Goal: Download file/media

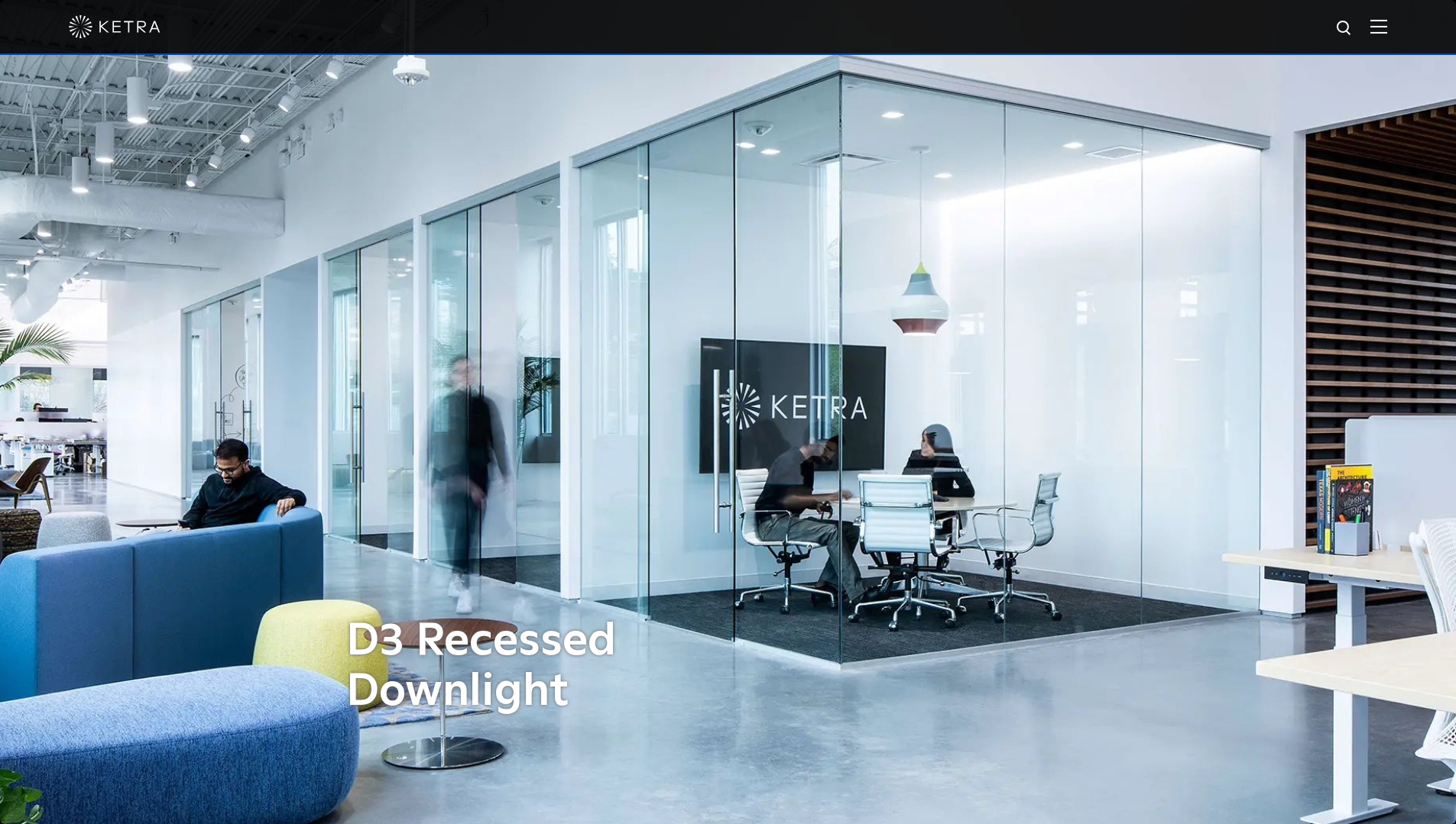
click at [1387, 33] on img at bounding box center [1378, 26] width 17 height 15
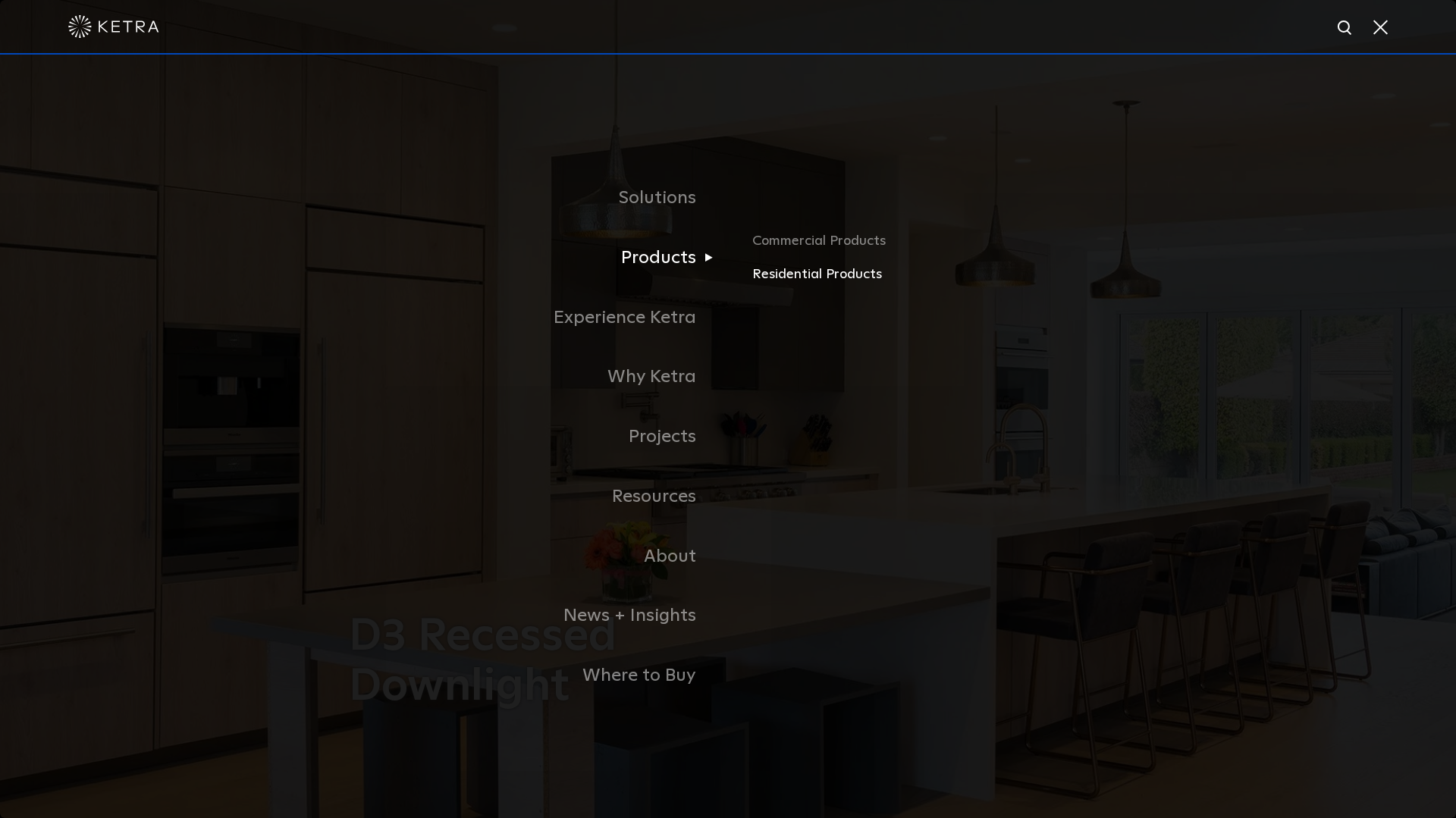
click at [808, 280] on link "Residential Products" at bounding box center [929, 274] width 354 height 22
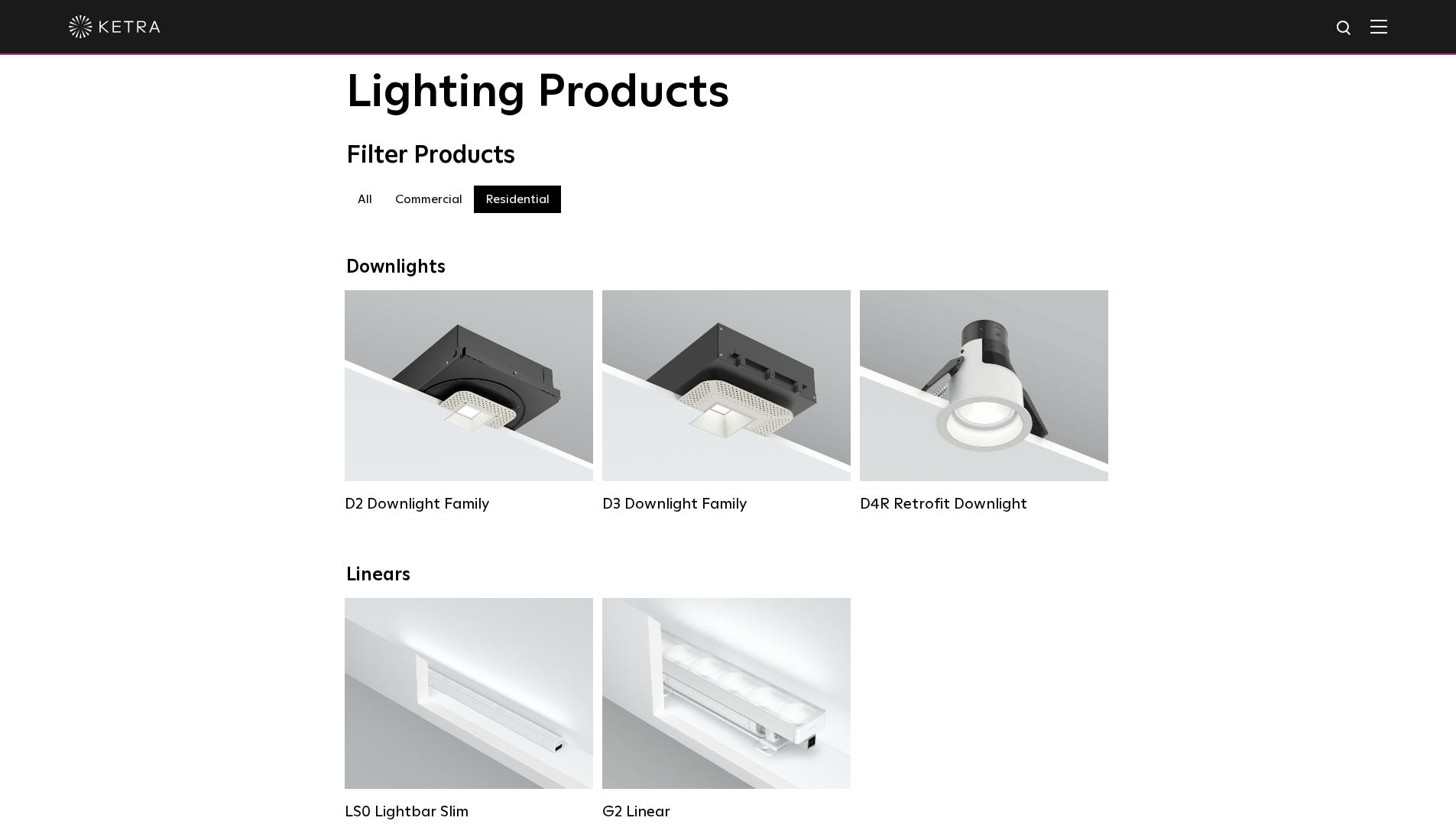
scroll to position [153, 0]
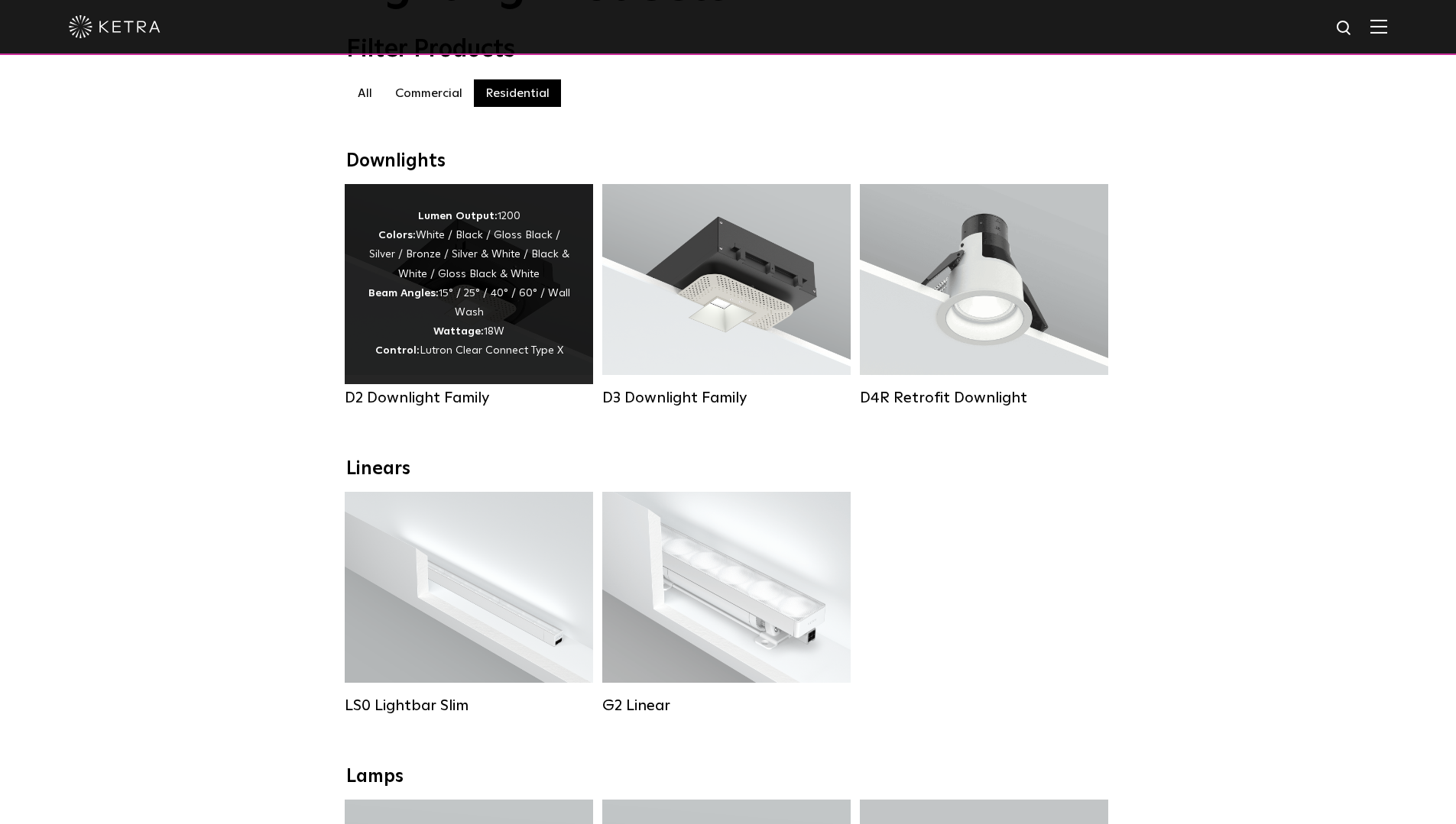
click at [513, 328] on div "Lumen Output: 1200 Colors: White / Black / Gloss Black / Silver / Bronze / Silv…" at bounding box center [468, 284] width 202 height 154
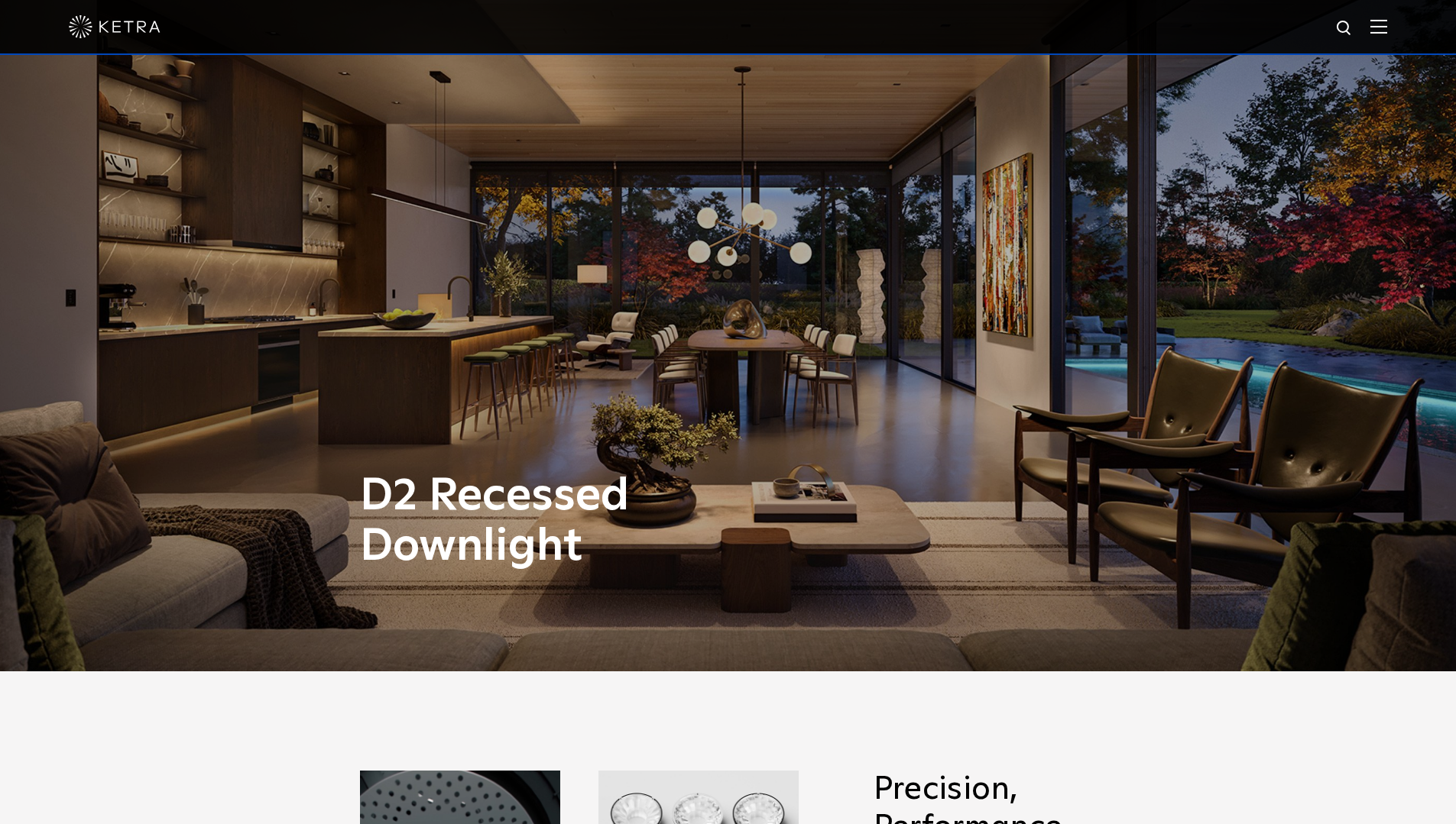
click at [468, 312] on div "D2 Recessed Downlight" at bounding box center [728, 259] width 1456 height 824
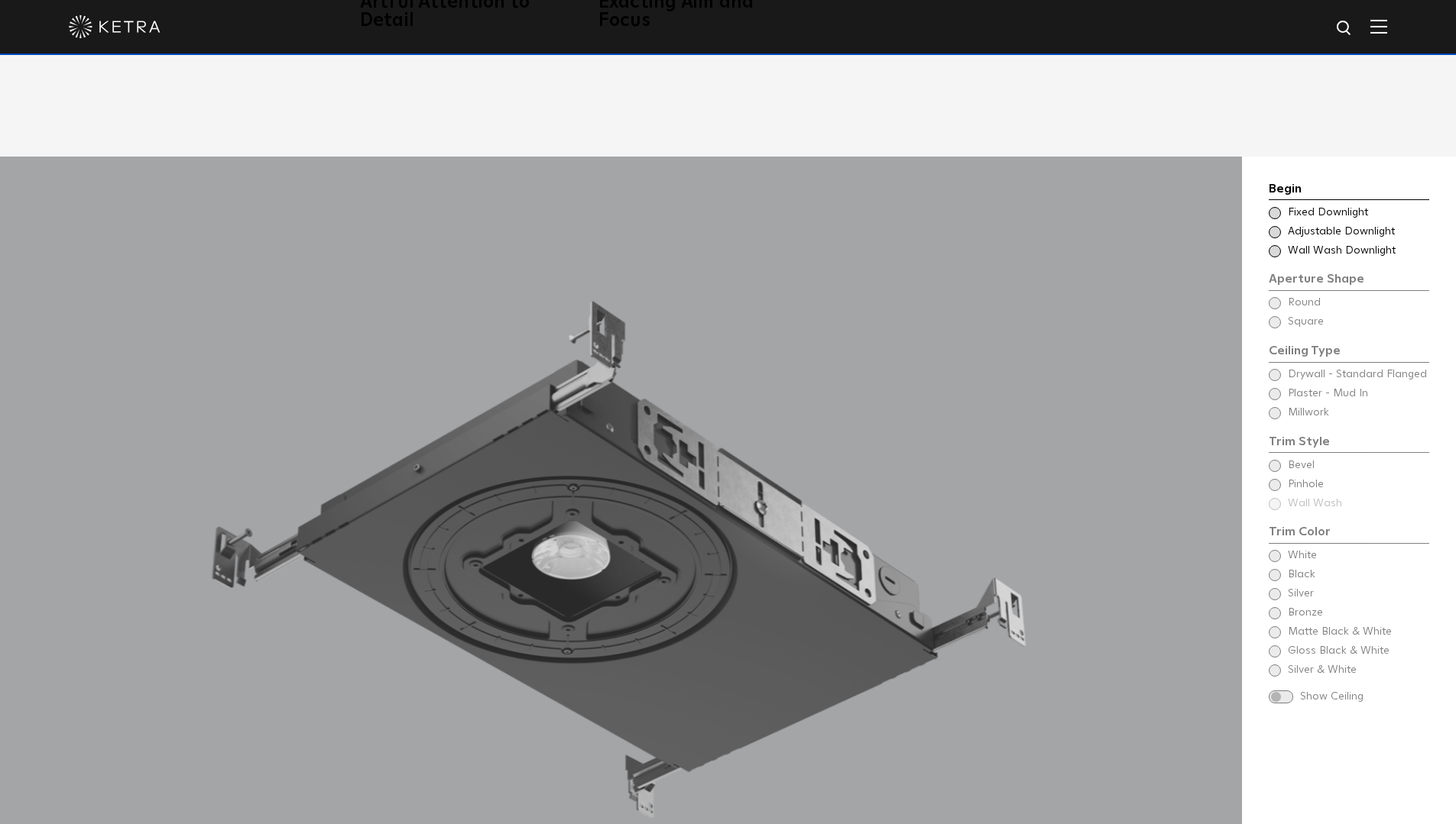
scroll to position [1376, 0]
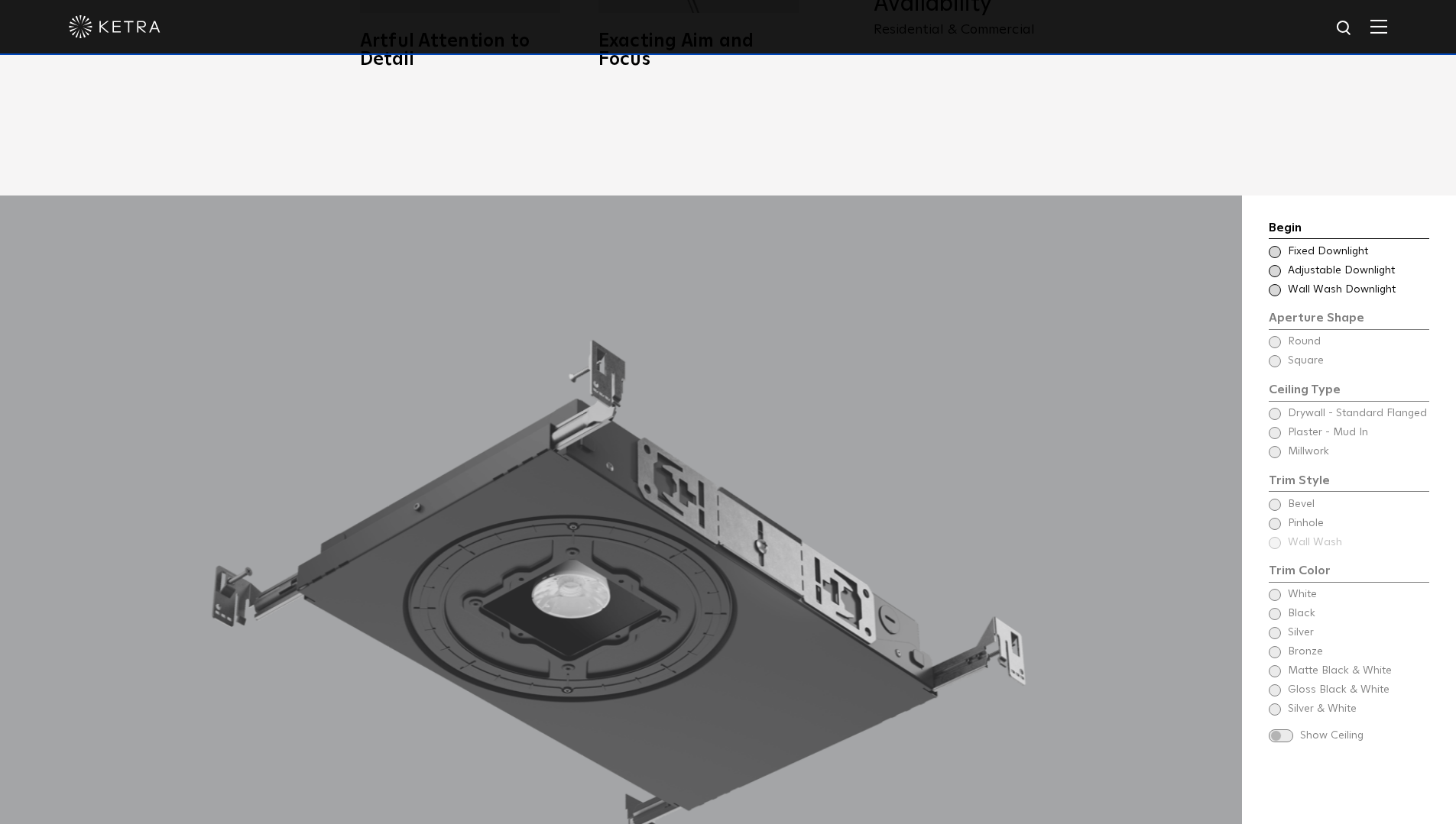
click at [1271, 246] on span at bounding box center [1274, 252] width 12 height 12
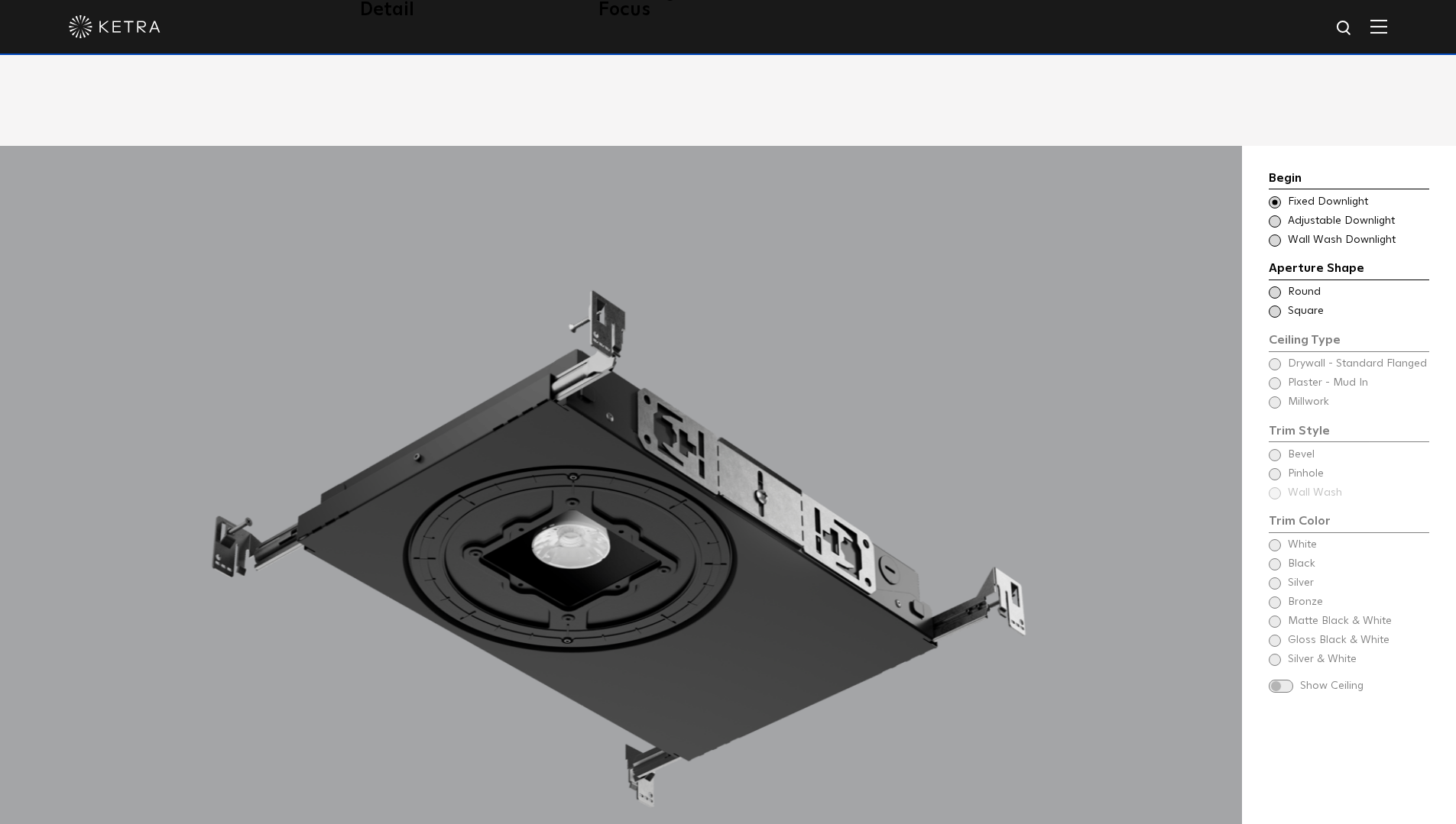
scroll to position [1452, 0]
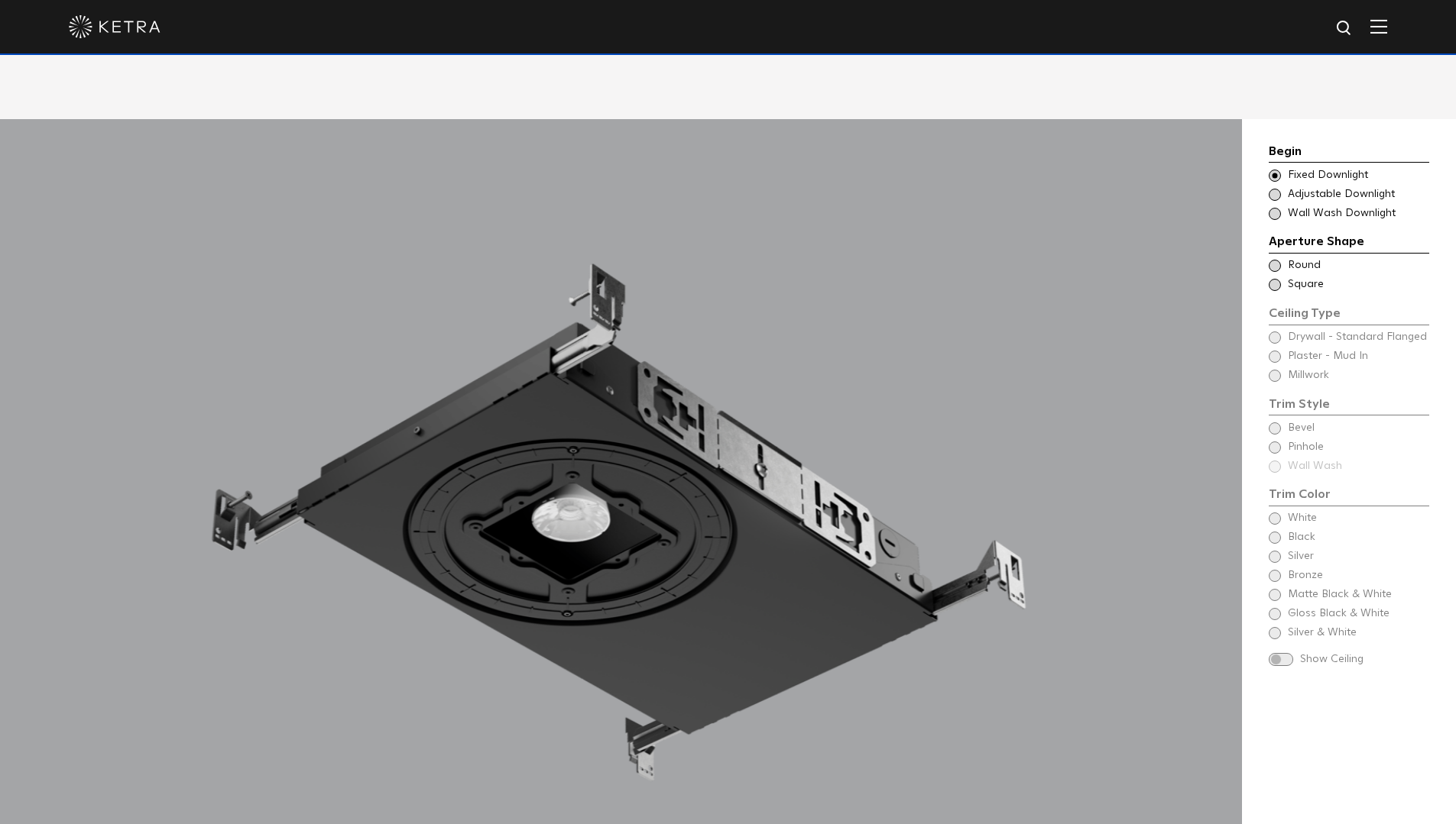
click at [1278, 260] on span at bounding box center [1274, 265] width 12 height 12
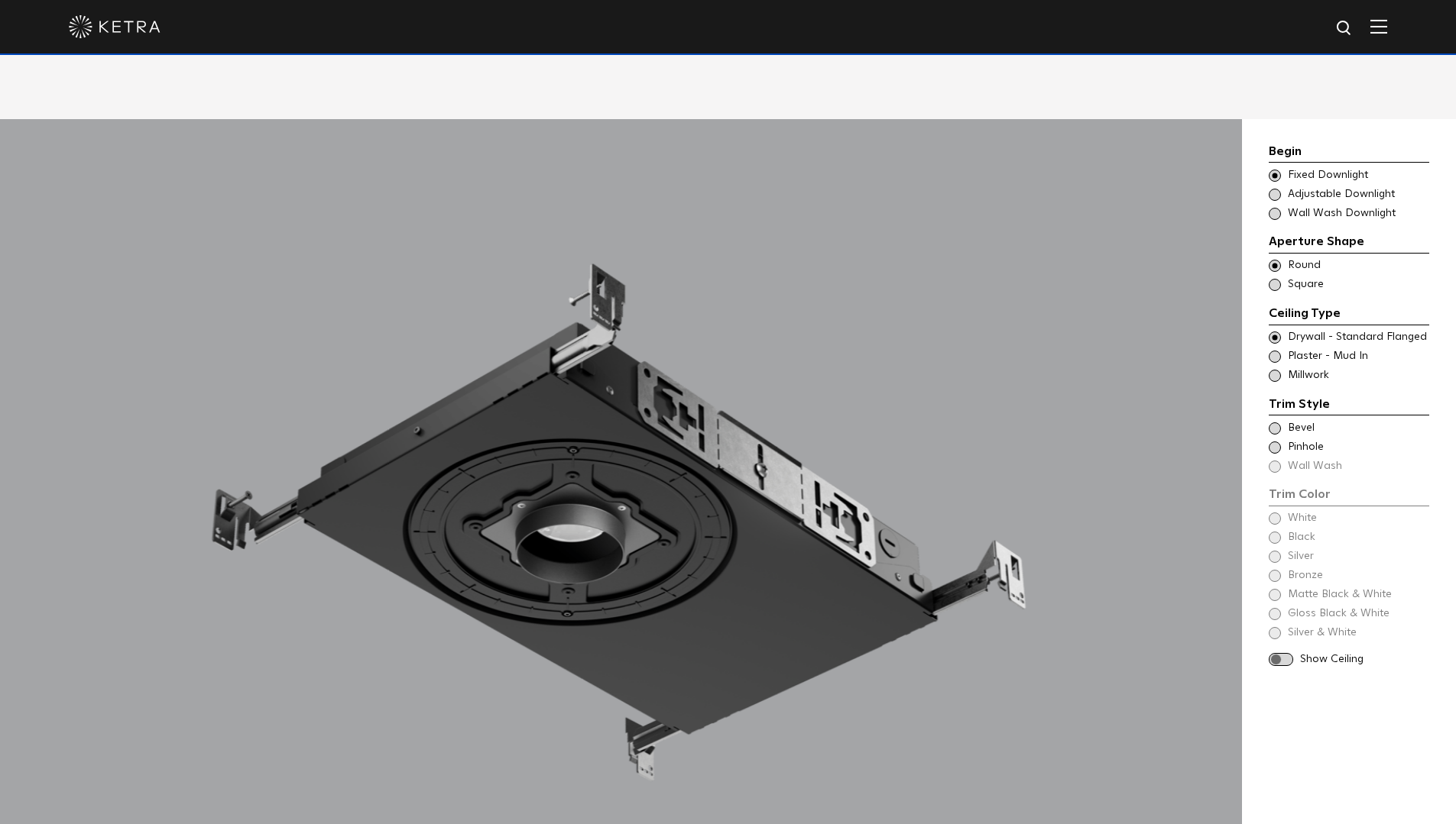
click at [1271, 350] on span at bounding box center [1274, 356] width 12 height 12
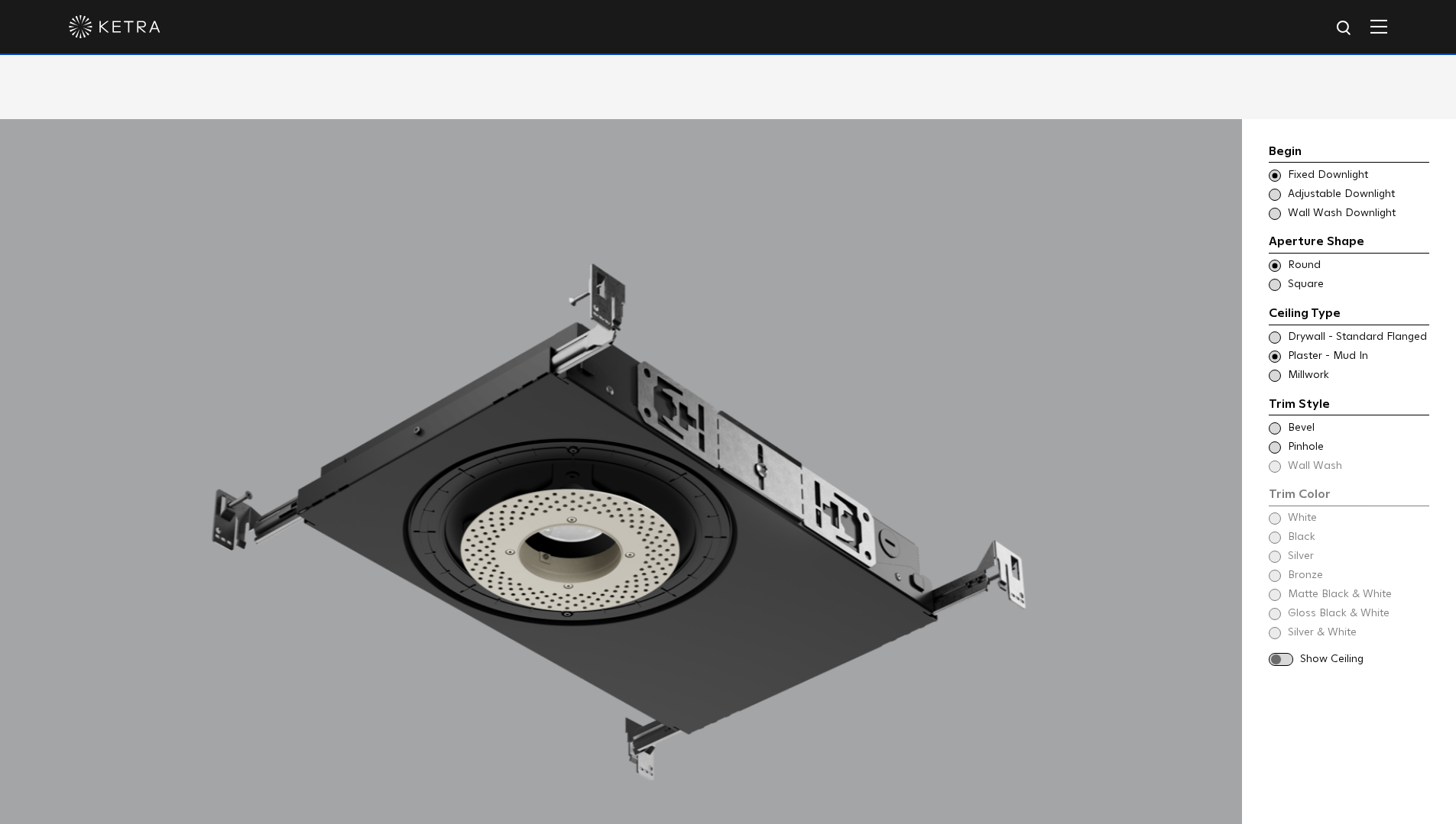
scroll to position [1529, 0]
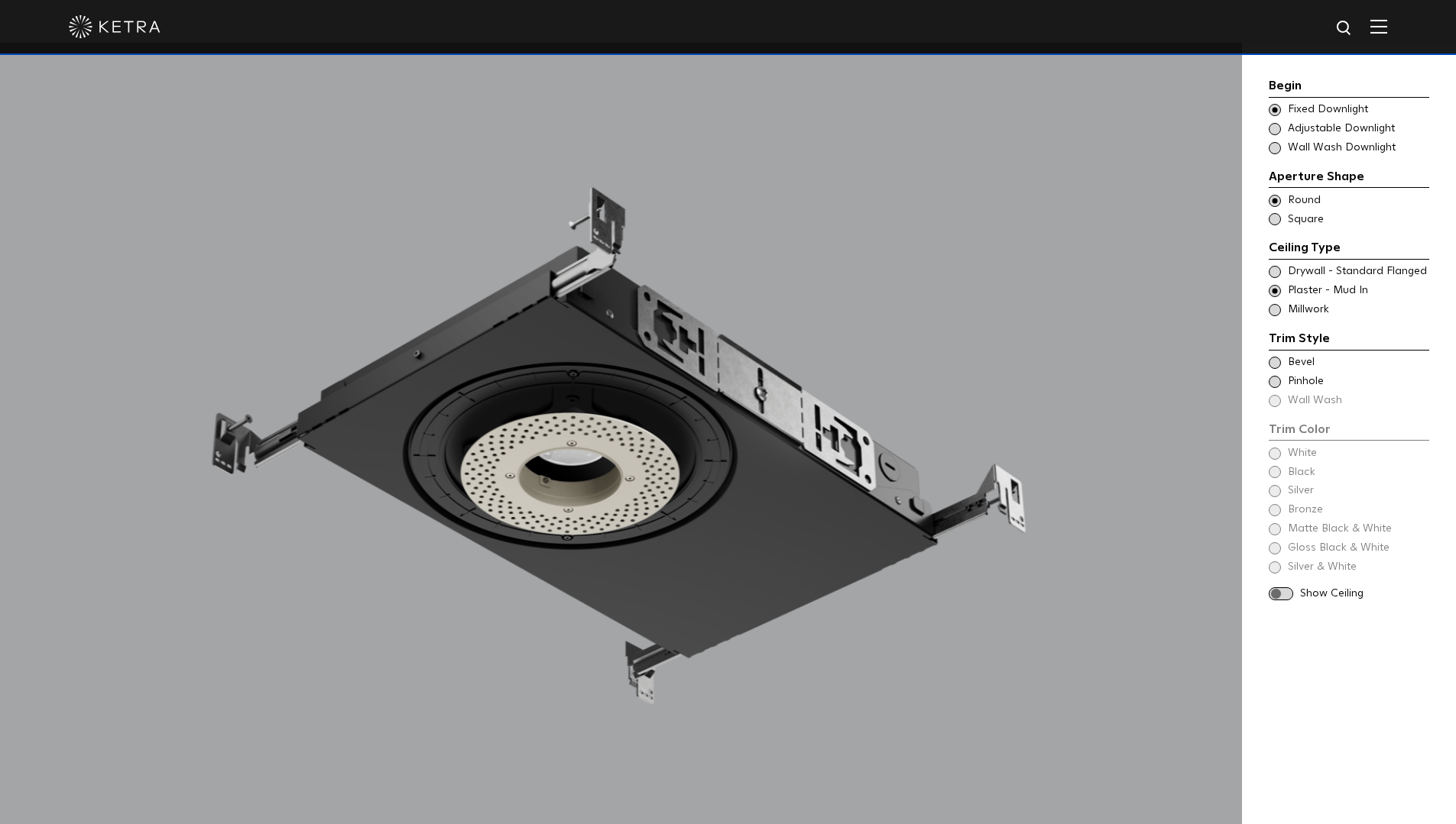
click at [1275, 367] on span at bounding box center [1274, 363] width 12 height 12
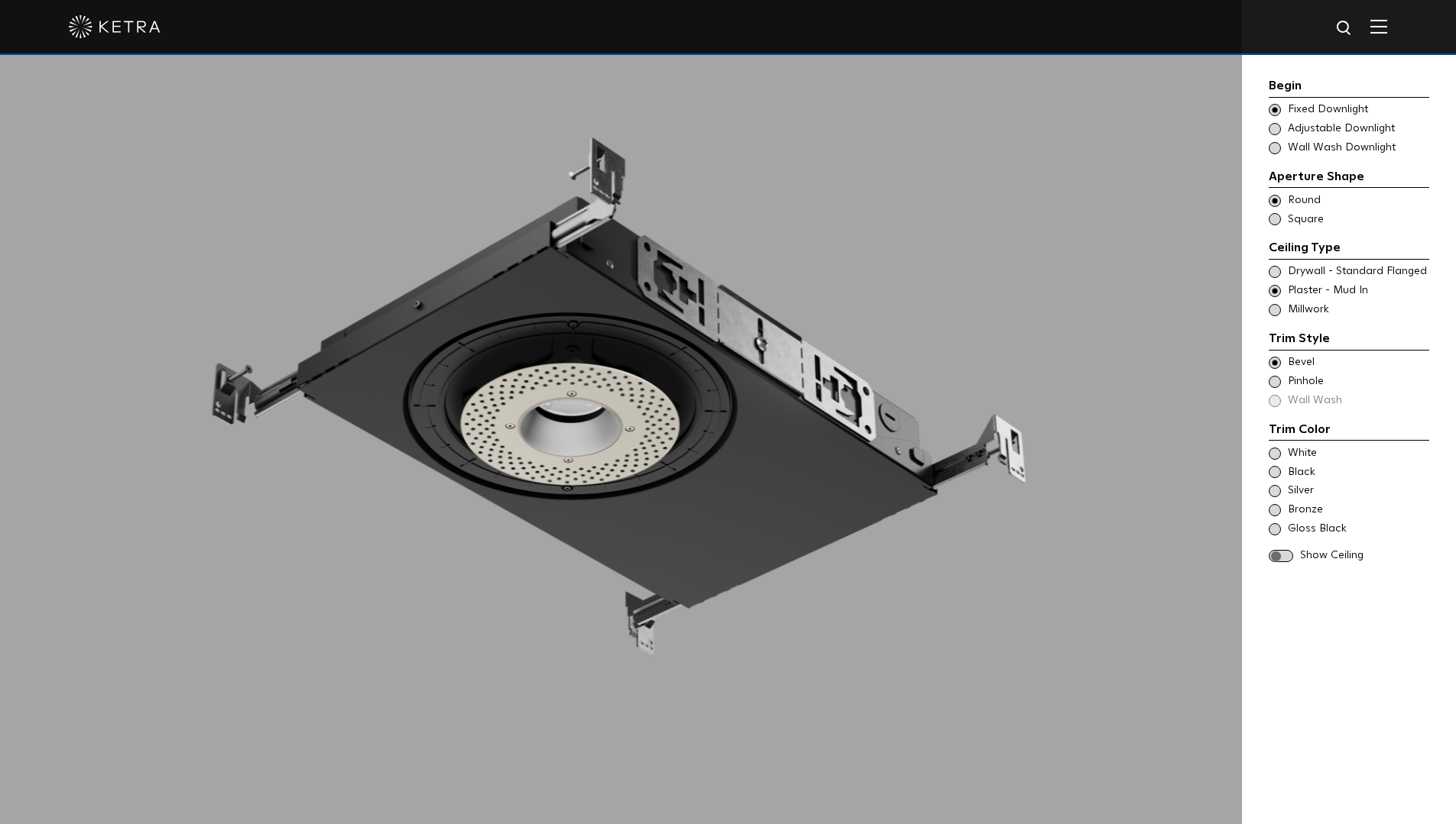
scroll to position [1605, 0]
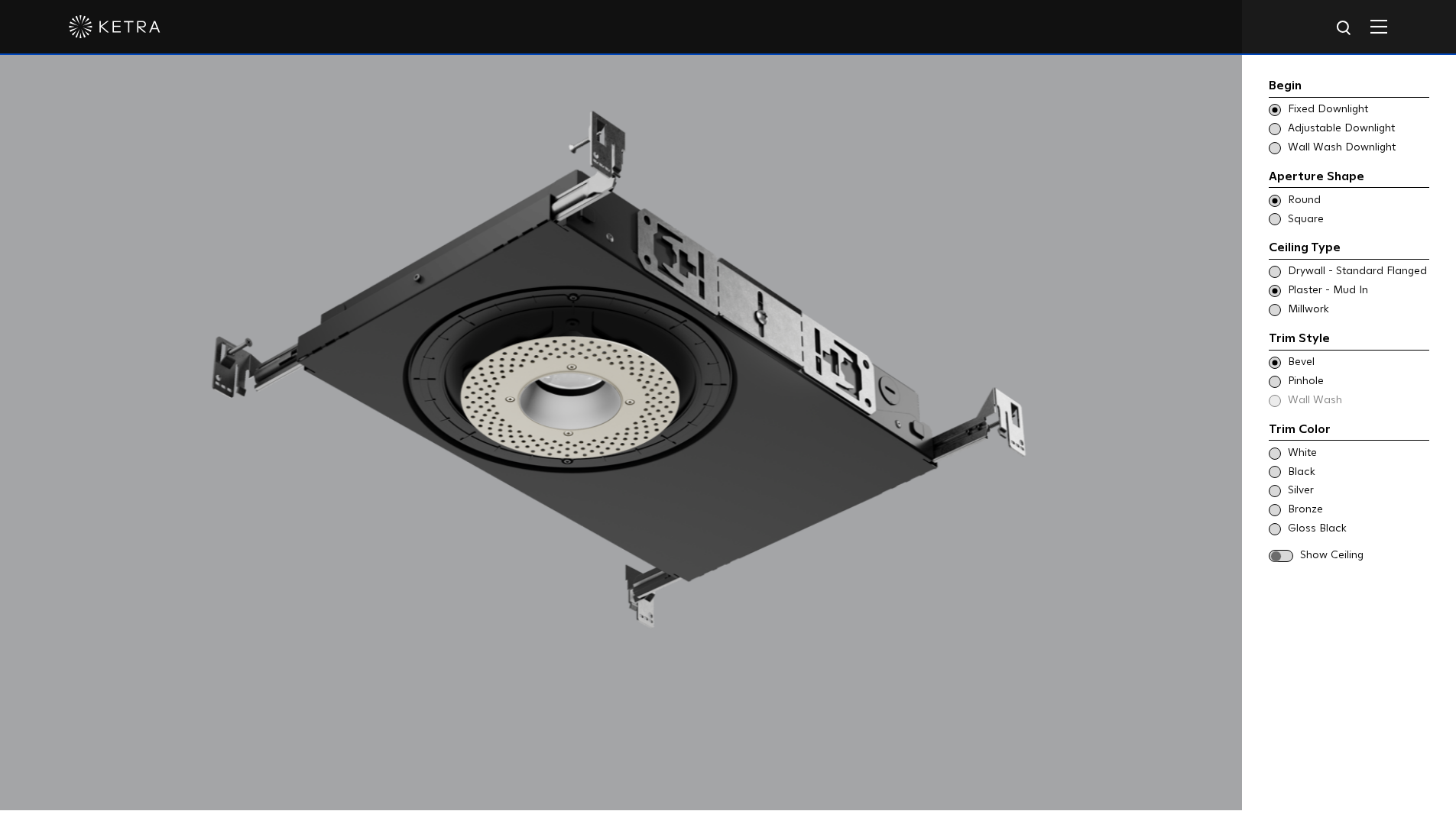
click at [1275, 455] on span at bounding box center [1274, 454] width 12 height 12
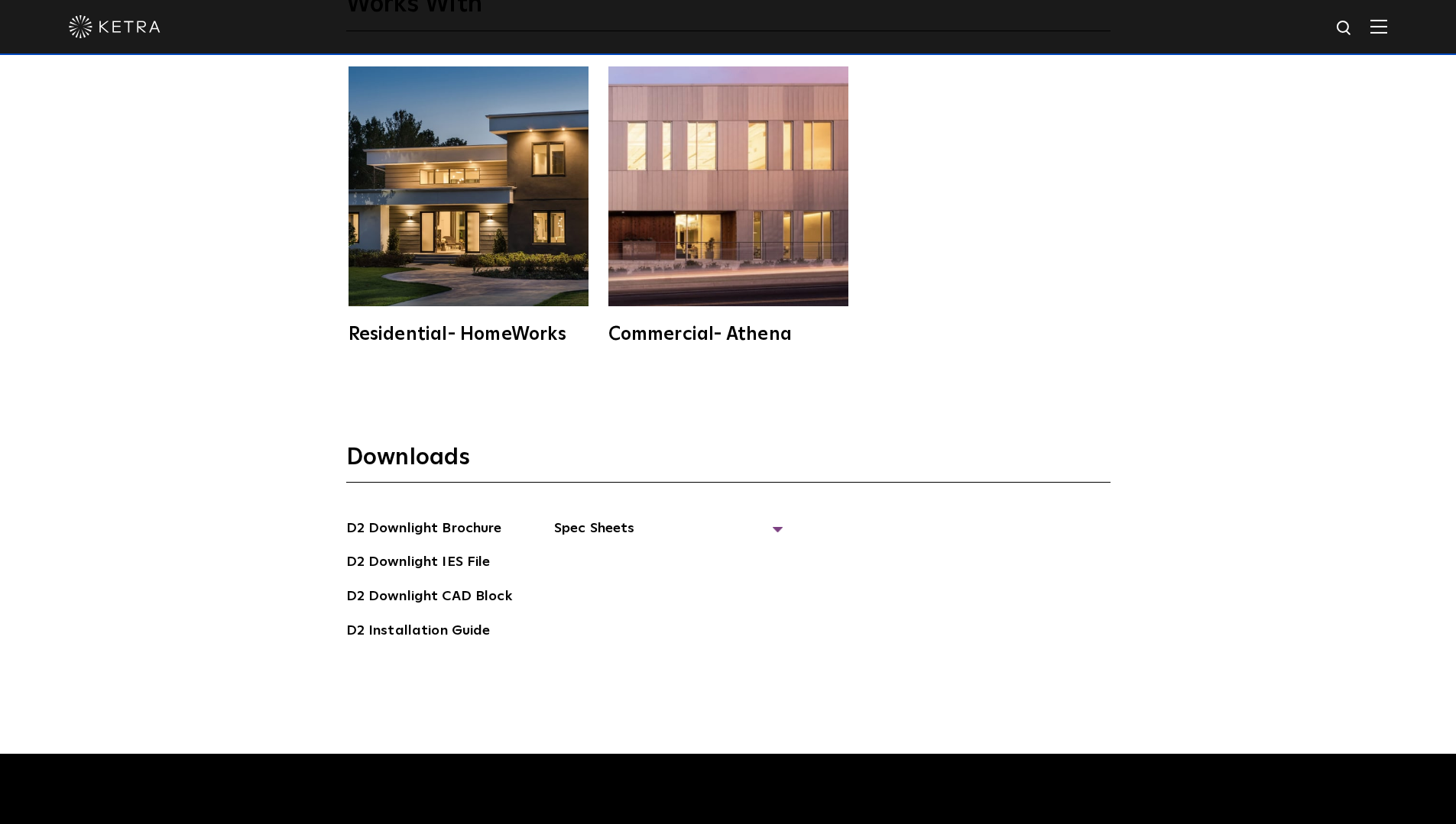
scroll to position [4585, 0]
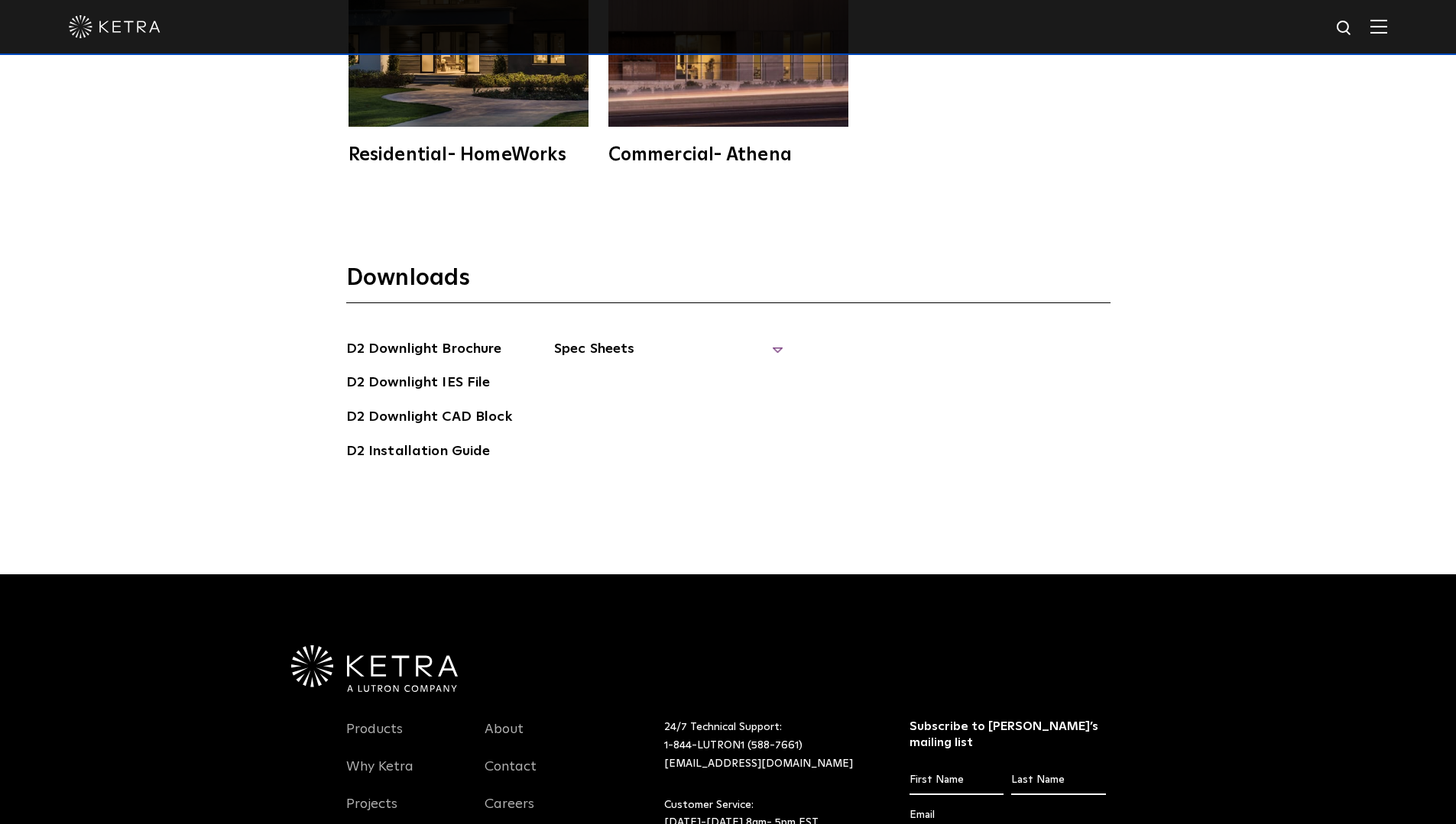
click at [584, 338] on span "Spec Sheets" at bounding box center [668, 355] width 229 height 34
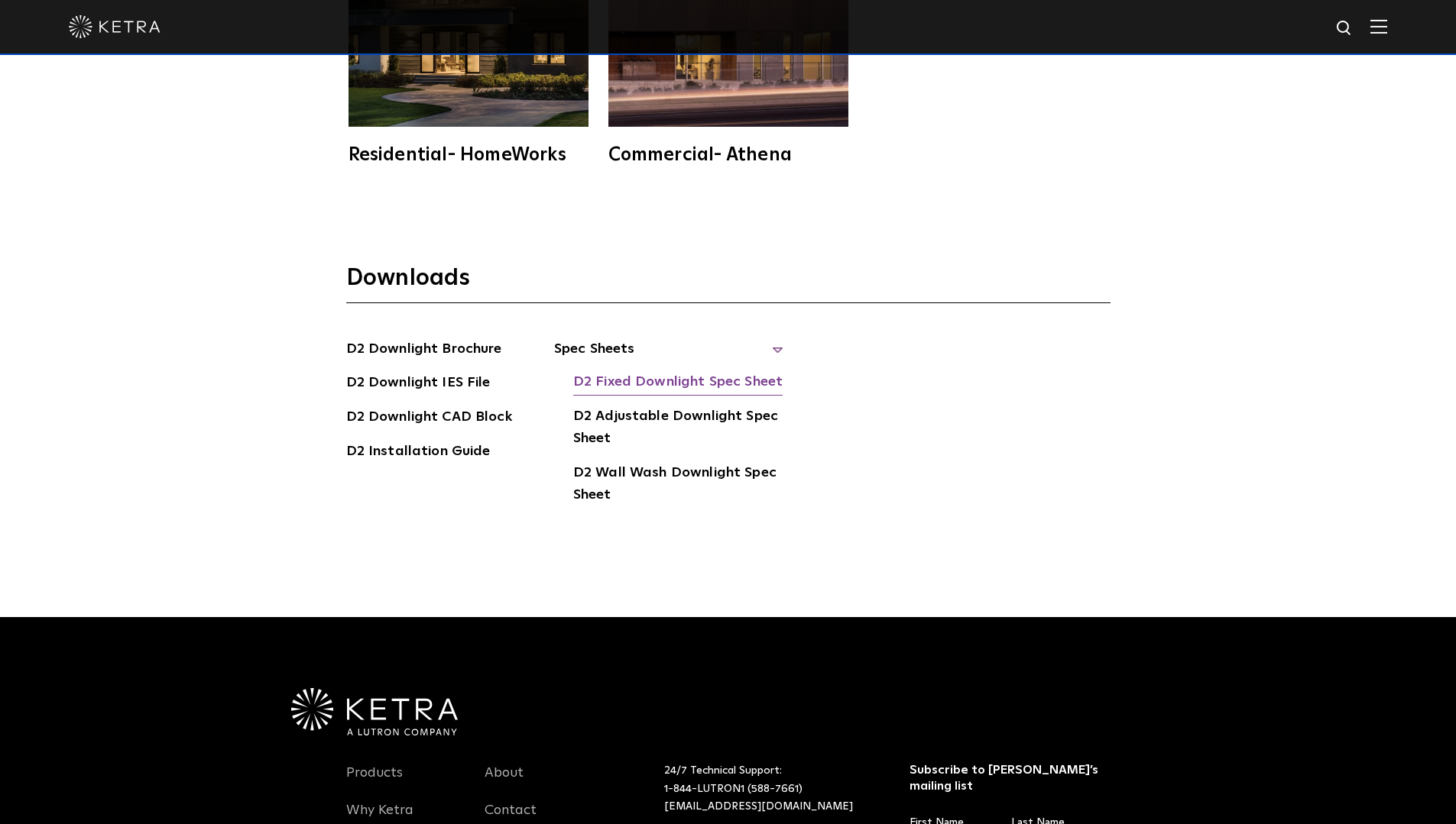
click at [608, 371] on link "D2 Fixed Downlight Spec Sheet" at bounding box center [678, 383] width 209 height 25
